Goal: Task Accomplishment & Management: Use online tool/utility

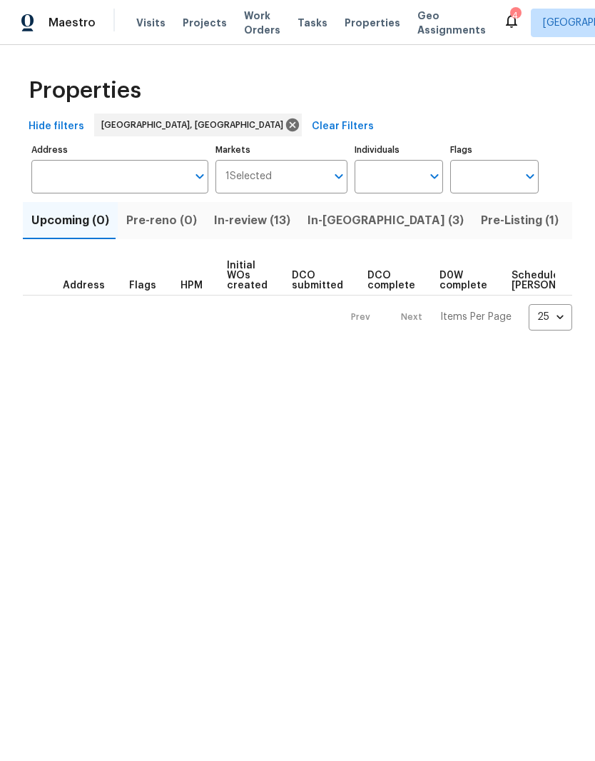
click at [576, 223] on span "Listed (10)" at bounding box center [606, 221] width 60 height 20
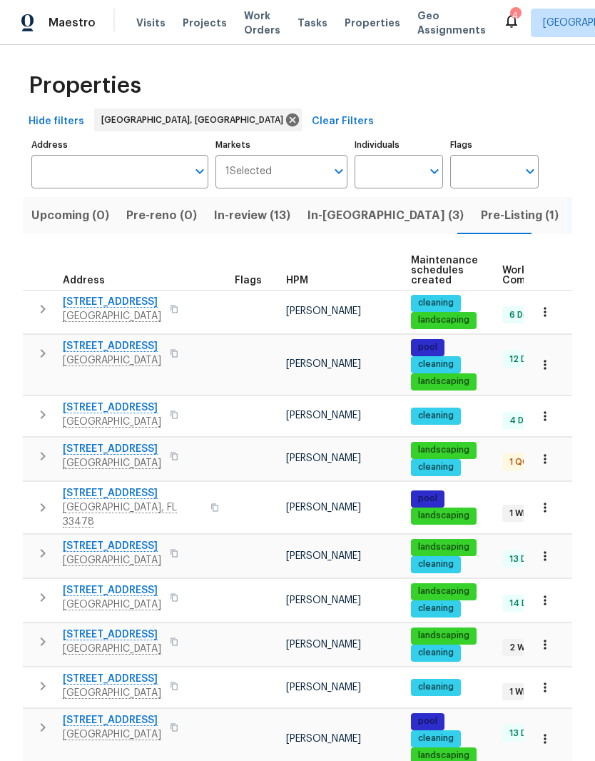
scroll to position [59, 0]
click at [124, 627] on span "[STREET_ADDRESS]" at bounding box center [112, 634] width 98 height 14
click at [157, 206] on span "Pre-reno (0)" at bounding box center [161, 216] width 71 height 20
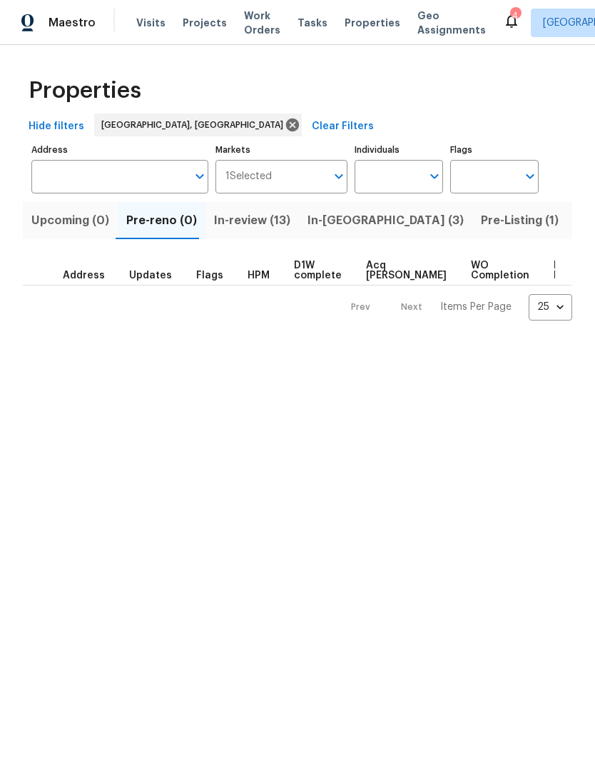
click at [248, 230] on span "In-review (13)" at bounding box center [252, 221] width 76 height 20
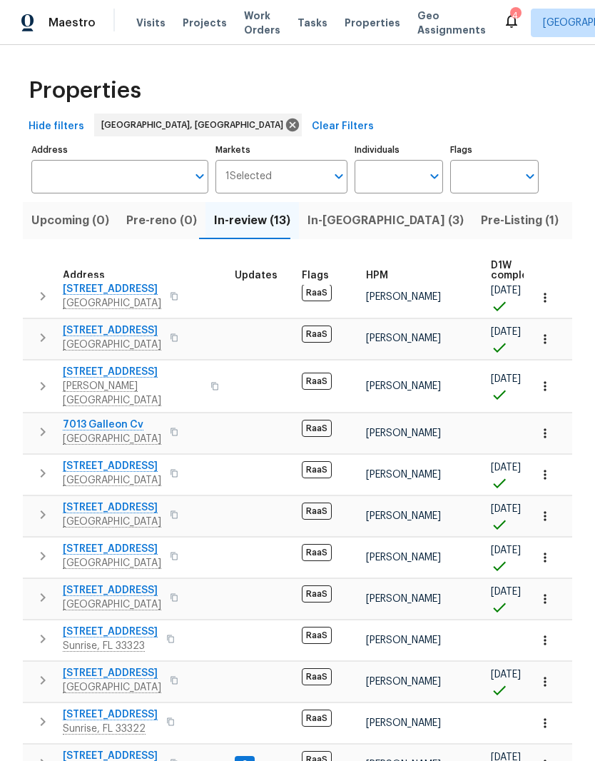
scroll to position [8, 0]
click at [45, 632] on icon "button" at bounding box center [42, 638] width 17 height 17
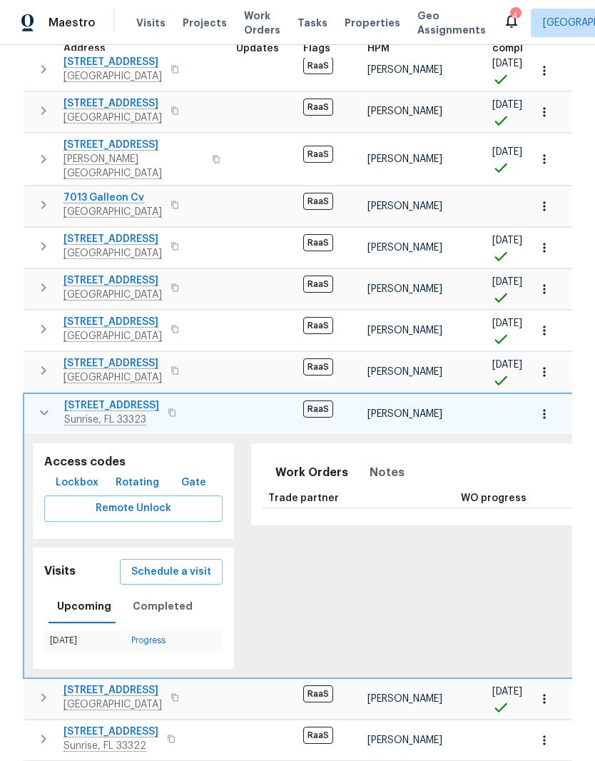
scroll to position [265, 0]
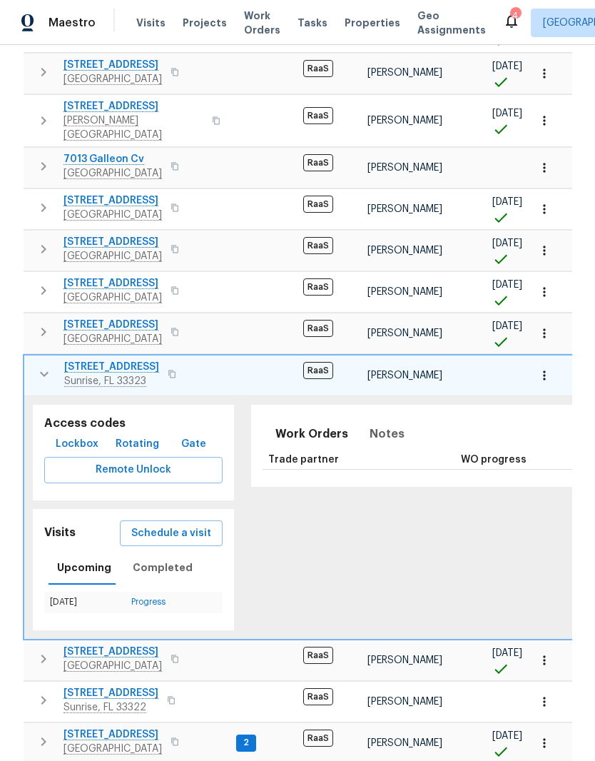
click at [181, 525] on span "Schedule a visit" at bounding box center [171, 534] width 80 height 18
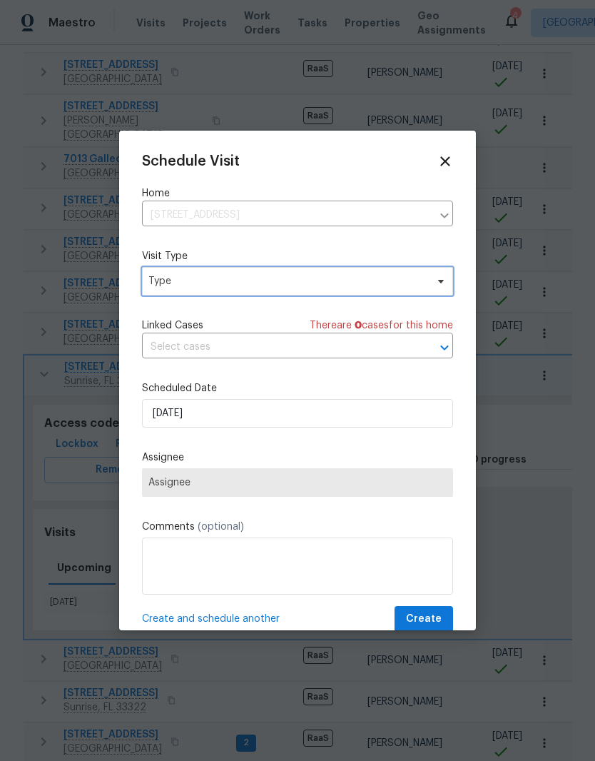
click at [439, 292] on span "Type" at bounding box center [297, 281] width 311 height 29
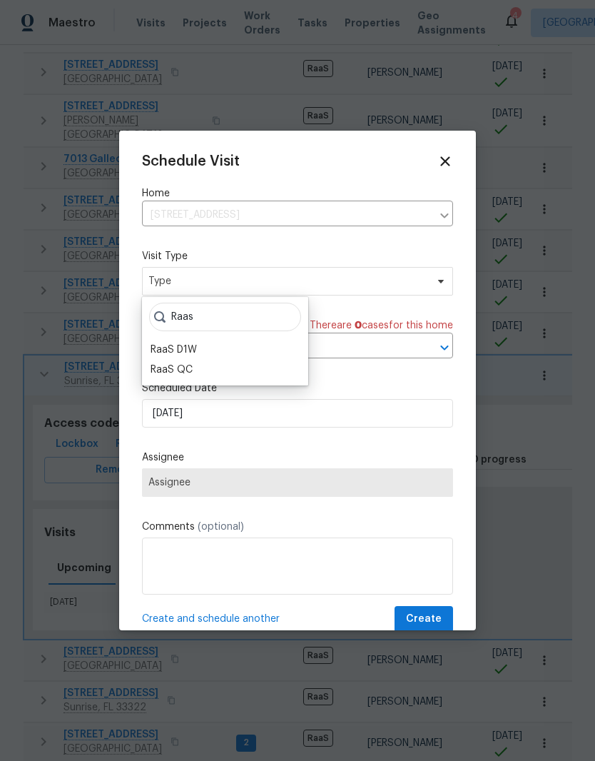
type input "Raas"
click at [190, 344] on div "RaaS D1W" at bounding box center [174, 350] width 46 height 14
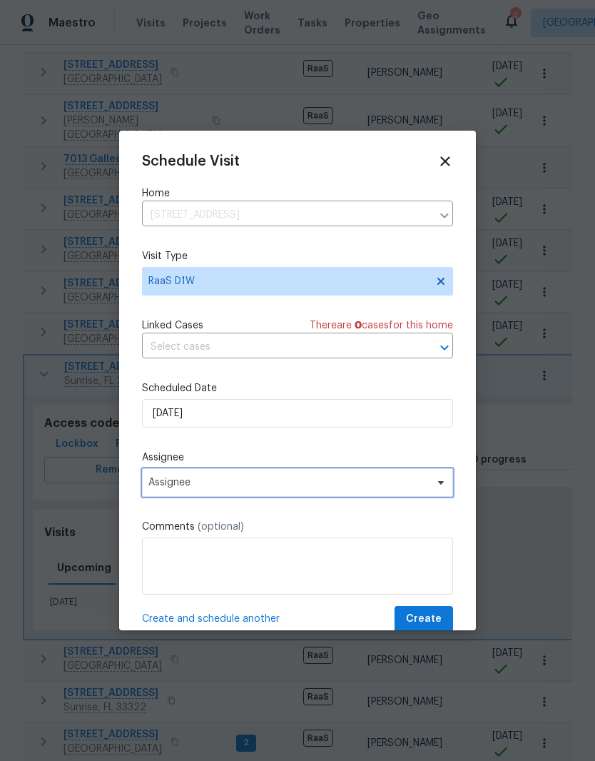
click at [426, 485] on span "Assignee" at bounding box center [288, 482] width 280 height 11
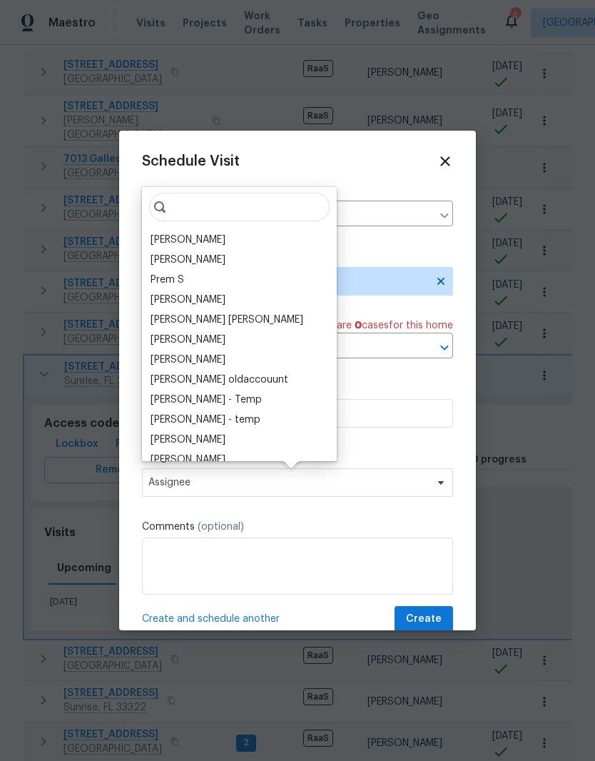
click at [189, 233] on div "[PERSON_NAME]" at bounding box center [188, 240] width 75 height 14
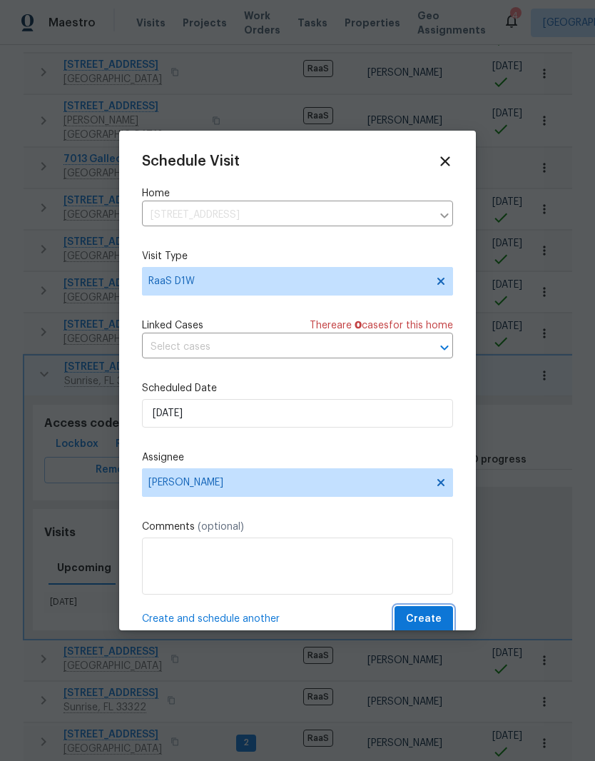
click at [432, 622] on span "Create" at bounding box center [424, 619] width 36 height 18
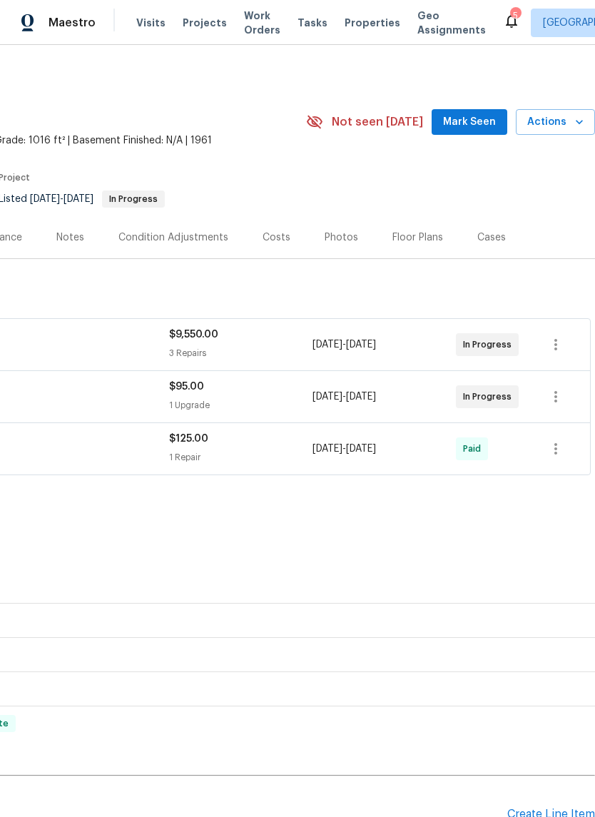
scroll to position [0, 211]
click at [559, 128] on span "Actions" at bounding box center [555, 122] width 56 height 18
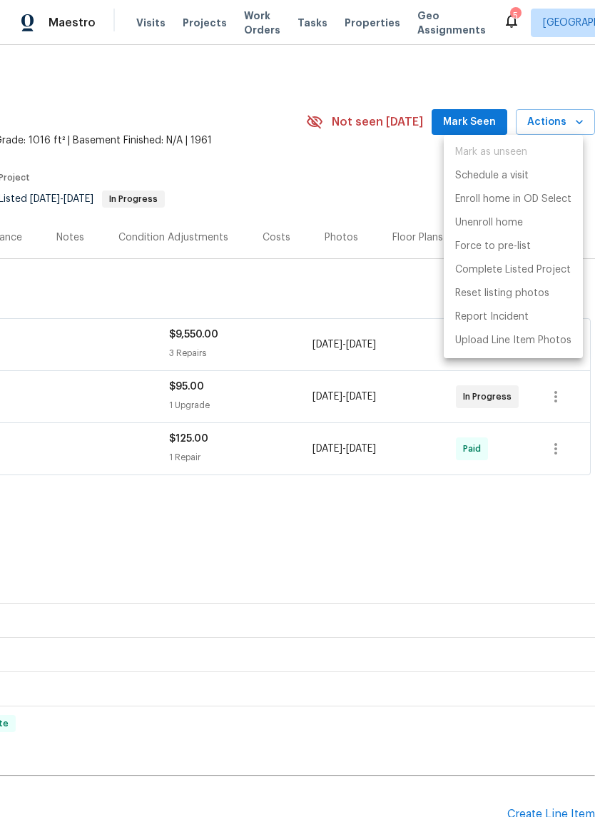
scroll to position [26, 0]
click at [574, 98] on div at bounding box center [297, 408] width 595 height 817
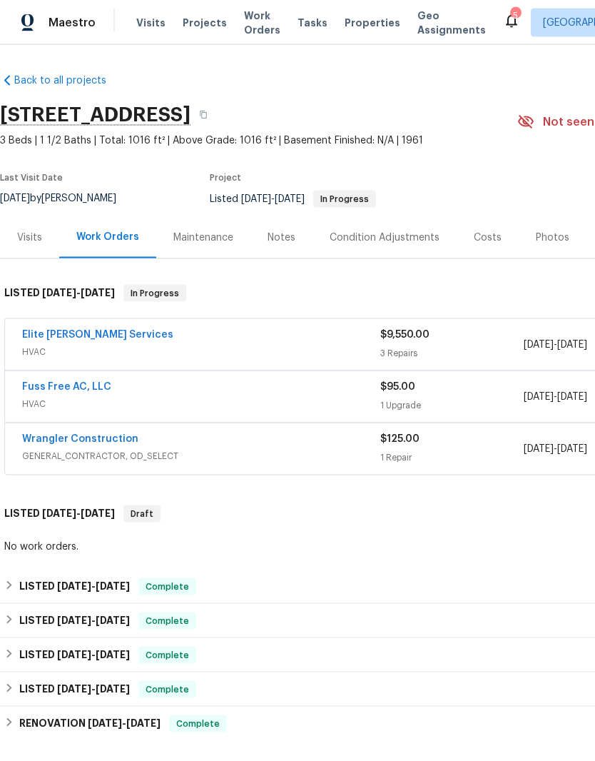
scroll to position [0, 0]
click at [347, 17] on span "Properties" at bounding box center [373, 23] width 56 height 14
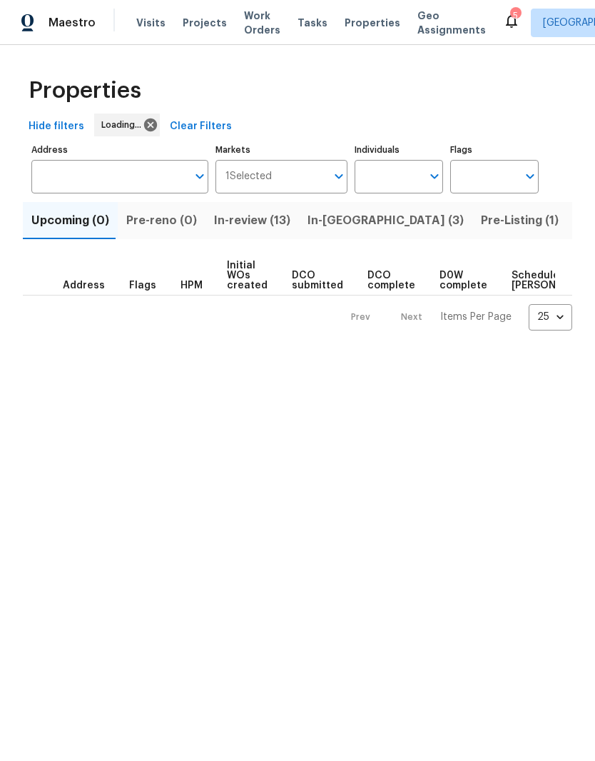
click at [576, 218] on span "Listed (10)" at bounding box center [606, 221] width 60 height 20
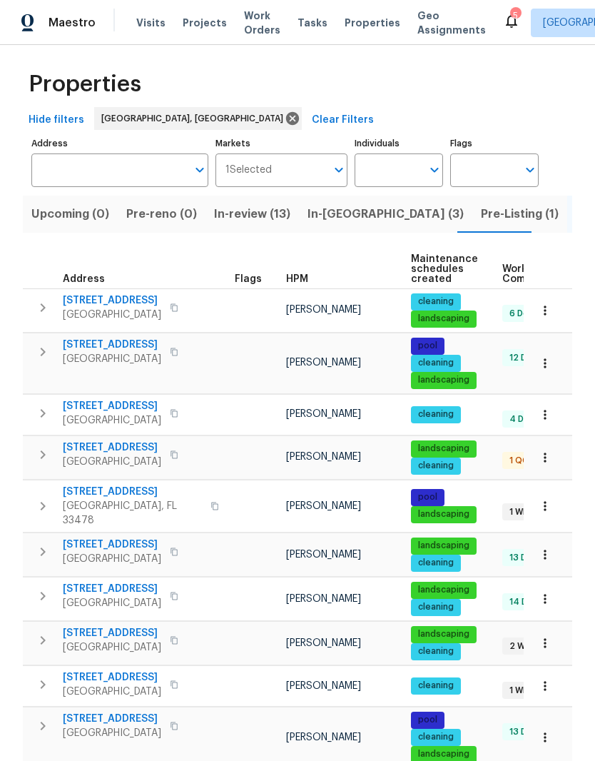
scroll to position [5, 0]
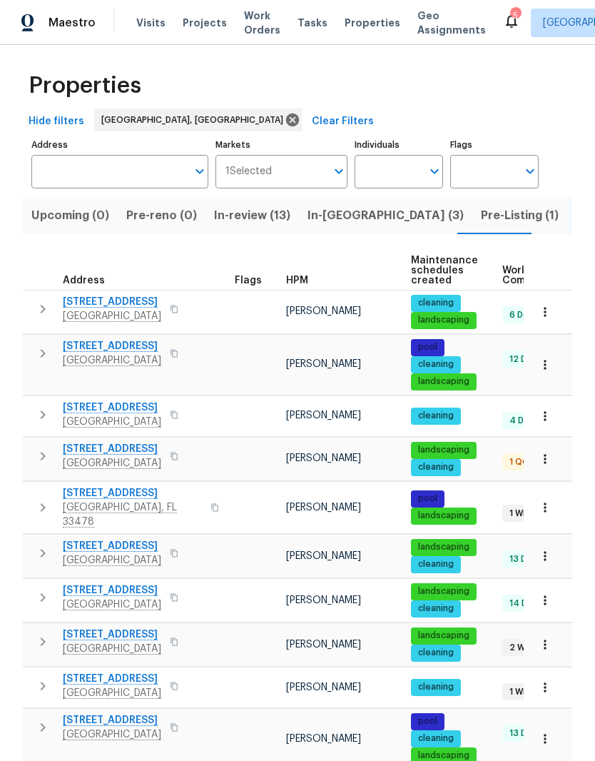
click at [30, 637] on button "button" at bounding box center [43, 641] width 29 height 29
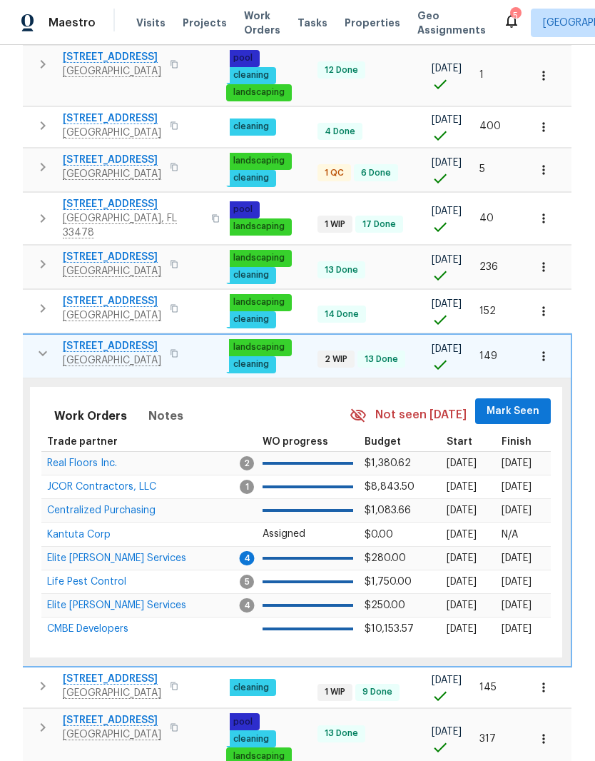
scroll to position [0, 185]
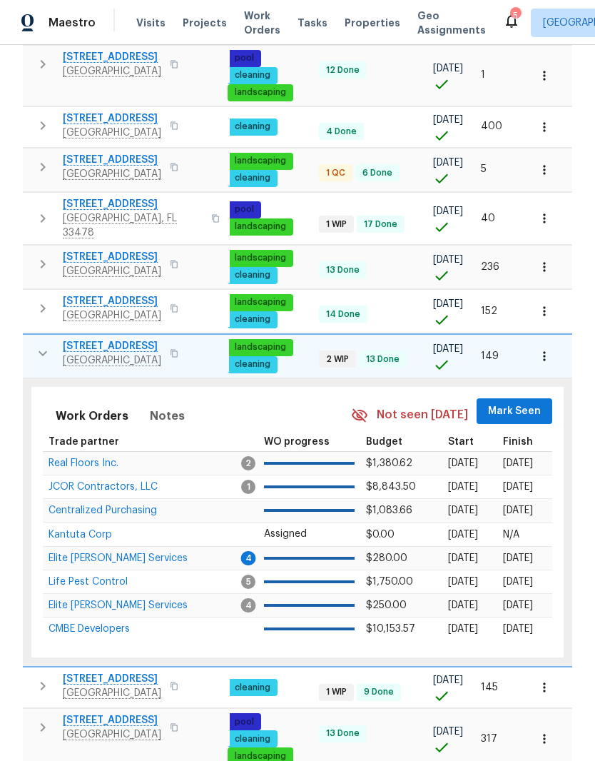
click at [528, 412] on button "Mark Seen" at bounding box center [515, 411] width 76 height 26
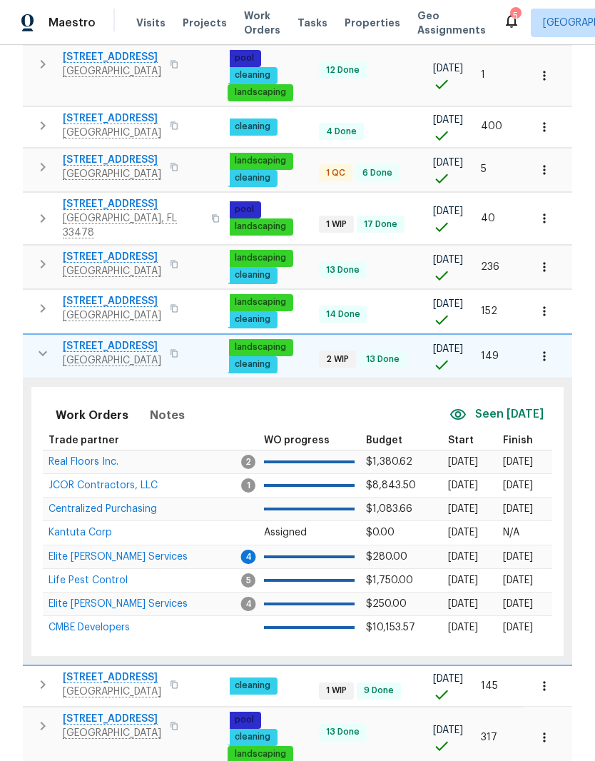
scroll to position [293, 0]
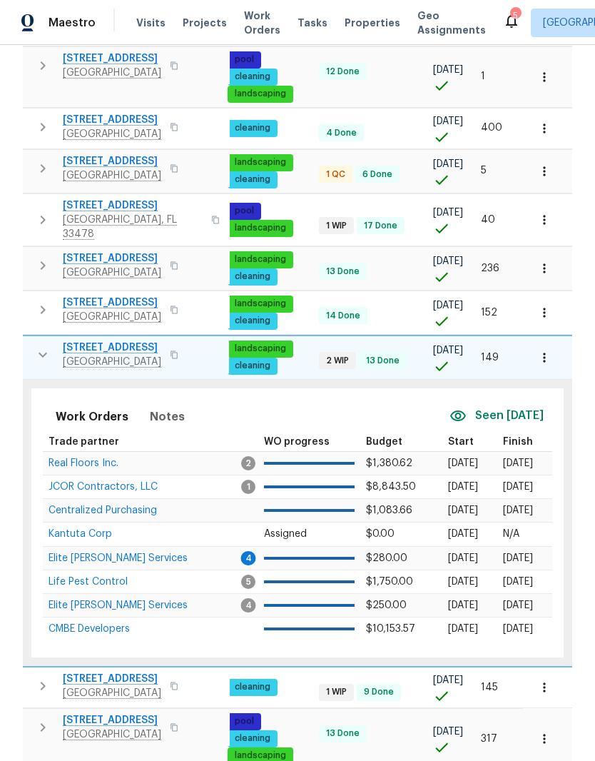
click at [545, 353] on icon "button" at bounding box center [544, 357] width 2 height 9
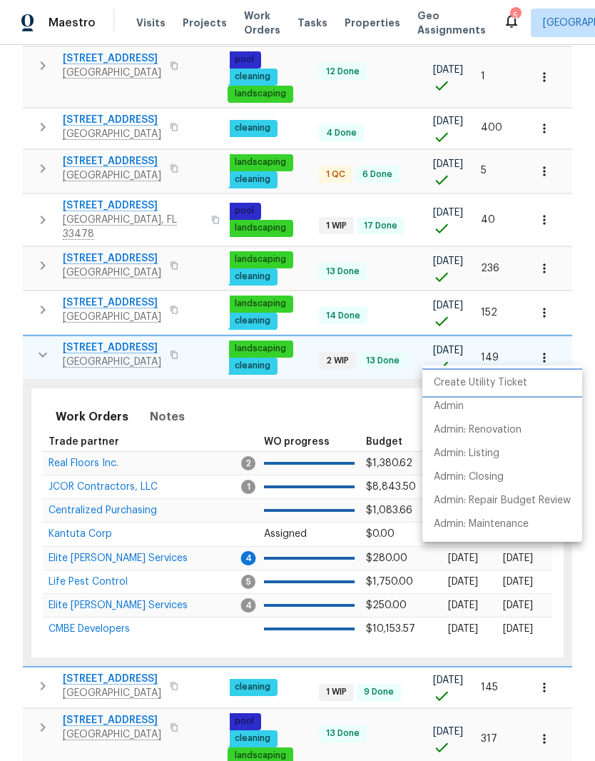
click at [510, 382] on p "Create Utility Ticket" at bounding box center [480, 382] width 93 height 15
click at [542, 348] on div at bounding box center [297, 380] width 595 height 761
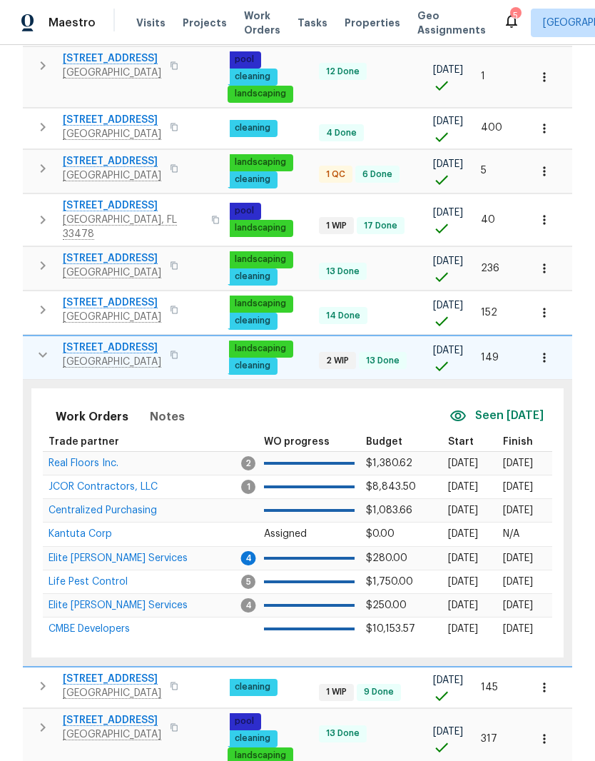
click at [542, 342] on button "button" at bounding box center [544, 357] width 31 height 31
